Goal: Task Accomplishment & Management: Use online tool/utility

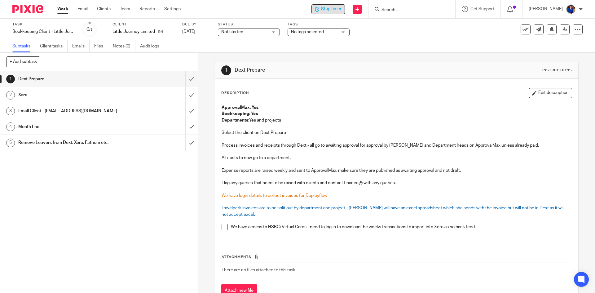
click at [333, 6] on span "Stop timer" at bounding box center [331, 9] width 20 height 7
click at [62, 9] on link "Work" at bounding box center [62, 9] width 11 height 6
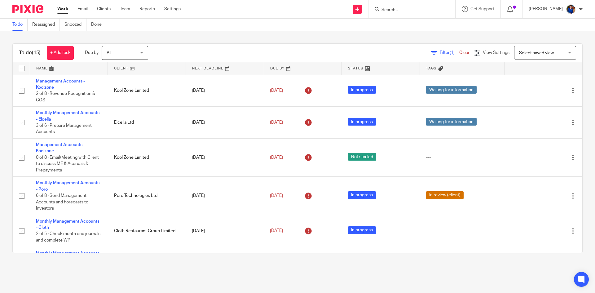
click at [387, 9] on input "Search" at bounding box center [409, 10] width 56 height 6
type input "j"
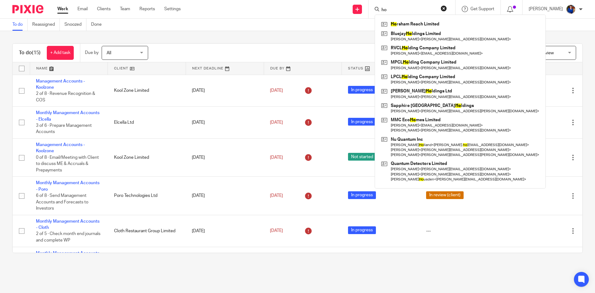
type input "h"
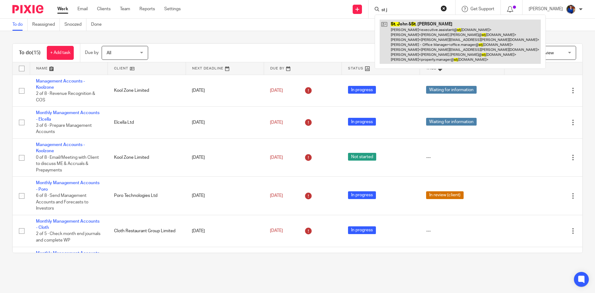
type input "st j"
click at [424, 33] on link at bounding box center [459, 42] width 161 height 44
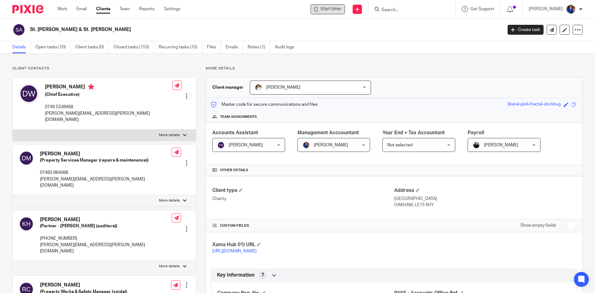
click at [334, 10] on span "Start timer" at bounding box center [330, 9] width 21 height 7
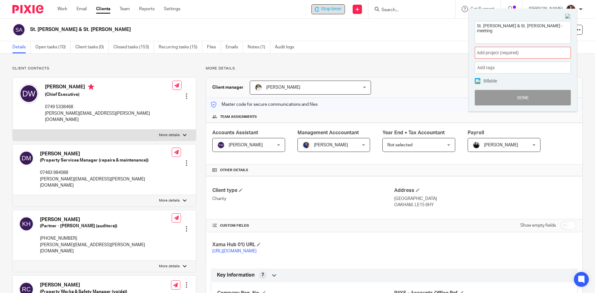
type textarea "St. [PERSON_NAME] & St. [PERSON_NAME] - meeting"
click at [518, 56] on span "Add project (required) :" at bounding box center [516, 53] width 78 height 7
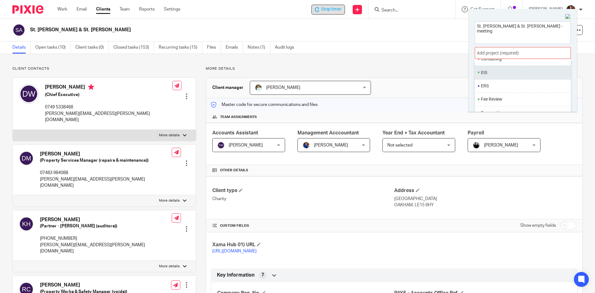
scroll to position [124, 0]
click at [526, 72] on li "Consulting" at bounding box center [521, 69] width 81 height 7
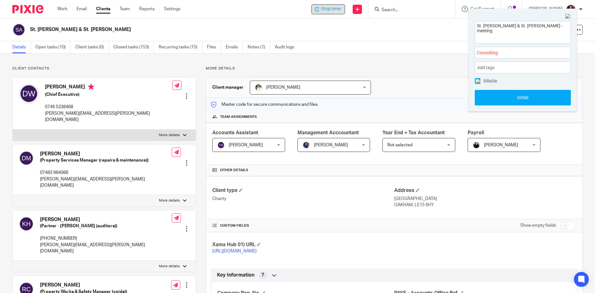
click at [478, 82] on span at bounding box center [477, 81] width 6 height 6
click at [486, 100] on button "Done" at bounding box center [522, 97] width 96 height 15
